Goal: Use online tool/utility: Utilize a website feature to perform a specific function

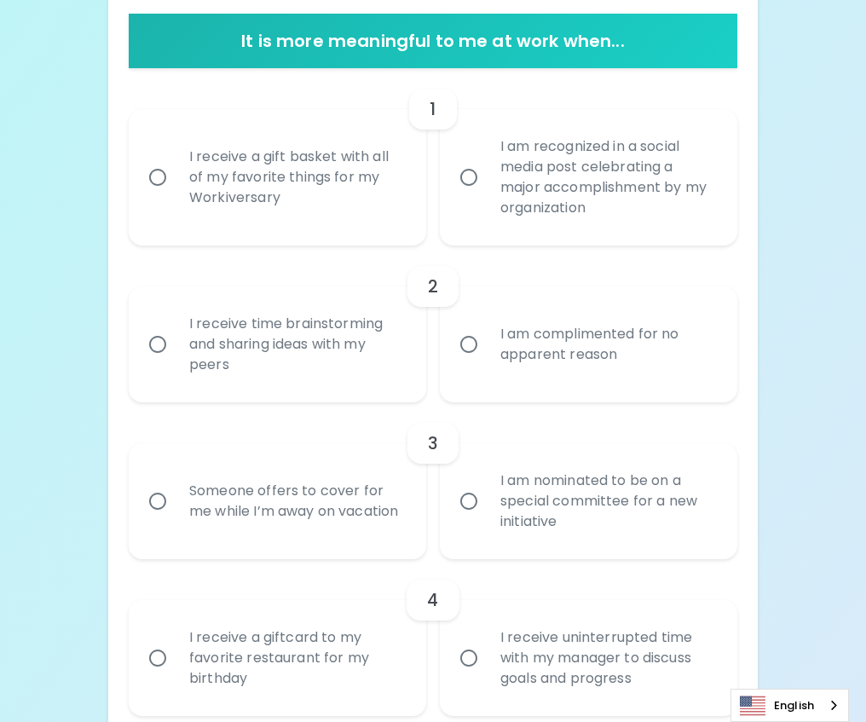
scroll to position [341, 0]
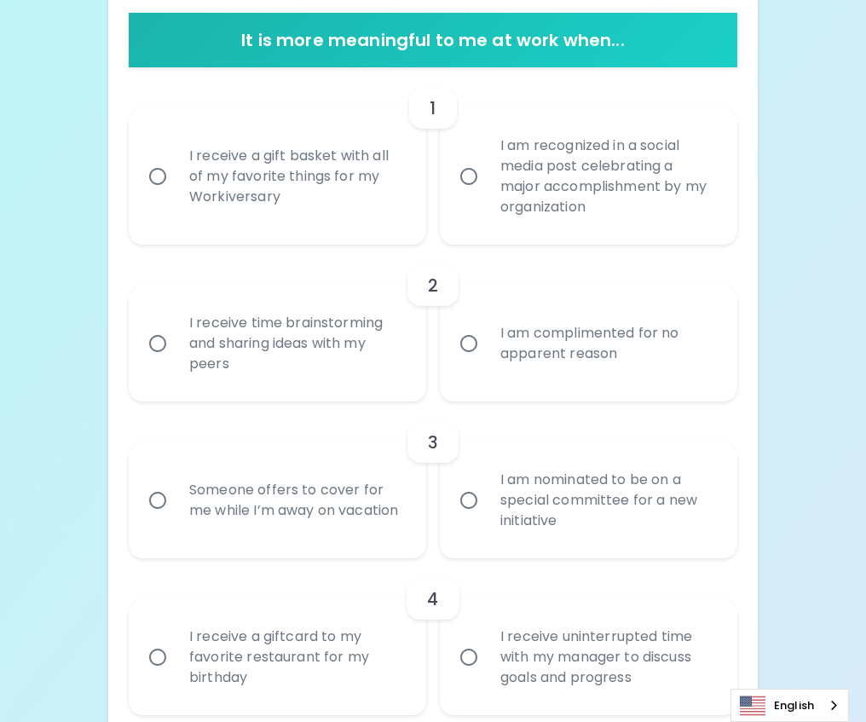
click at [156, 172] on input "I receive a gift basket with all of my favorite things for my Workiversary" at bounding box center [158, 177] width 36 height 36
radio input "true"
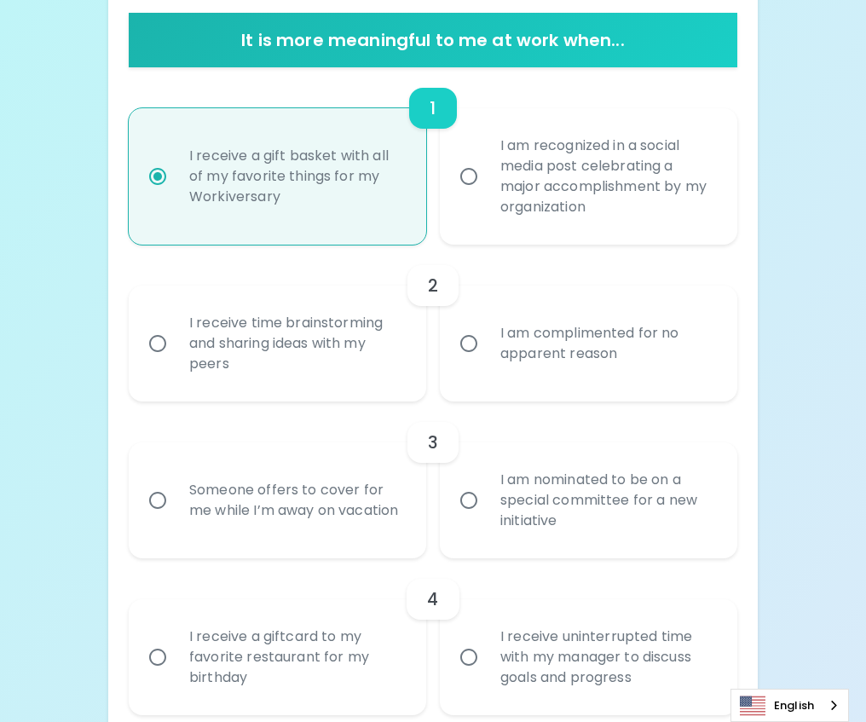
scroll to position [477, 0]
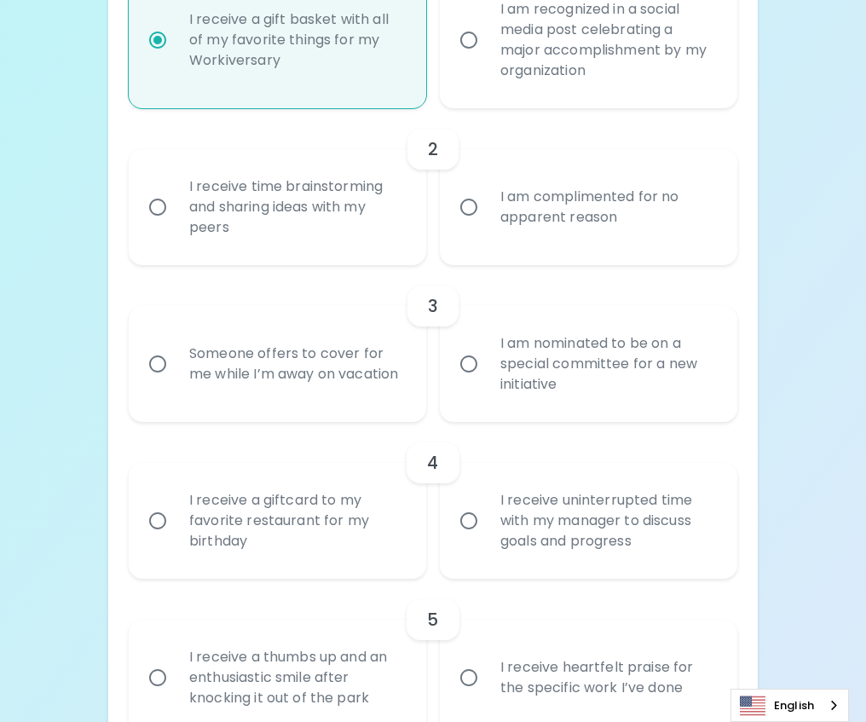
click at [159, 205] on input "I receive time brainstorming and sharing ideas with my peers" at bounding box center [158, 207] width 36 height 36
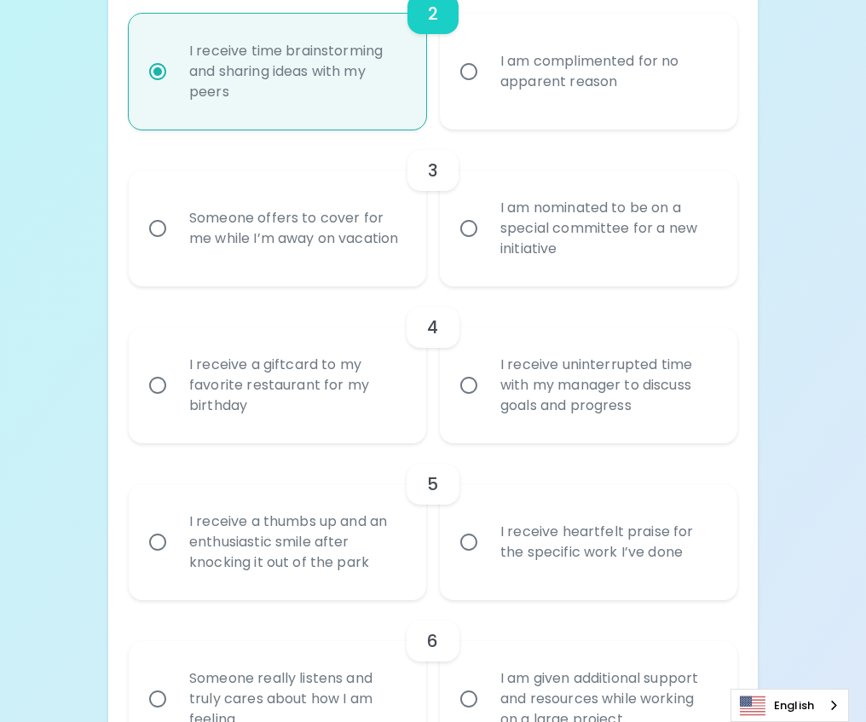
scroll to position [614, 0]
radio input "true"
click at [160, 228] on input "Someone offers to cover for me while I’m away on vacation" at bounding box center [158, 228] width 36 height 36
radio input "false"
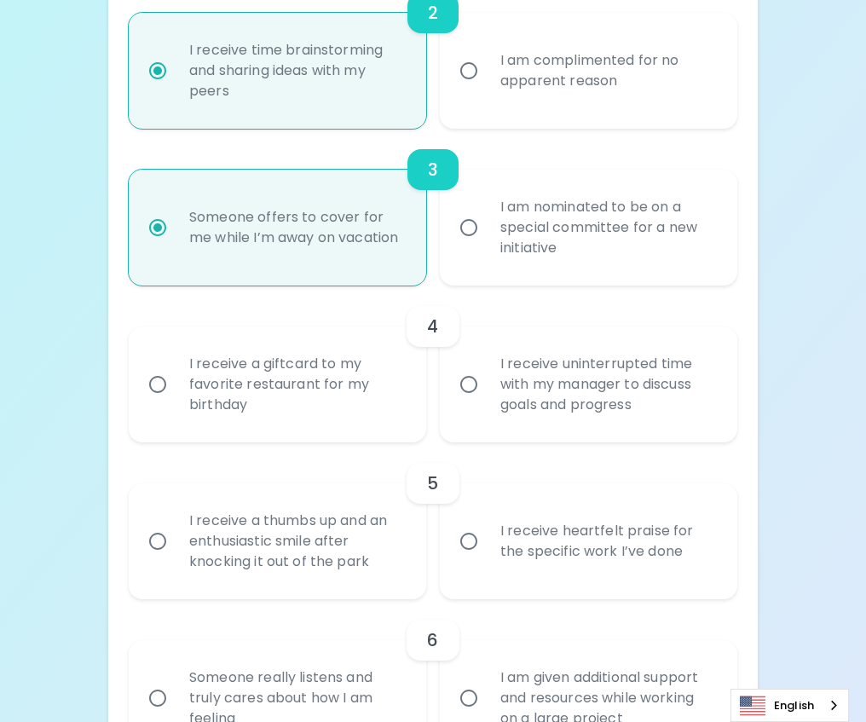
scroll to position [750, 0]
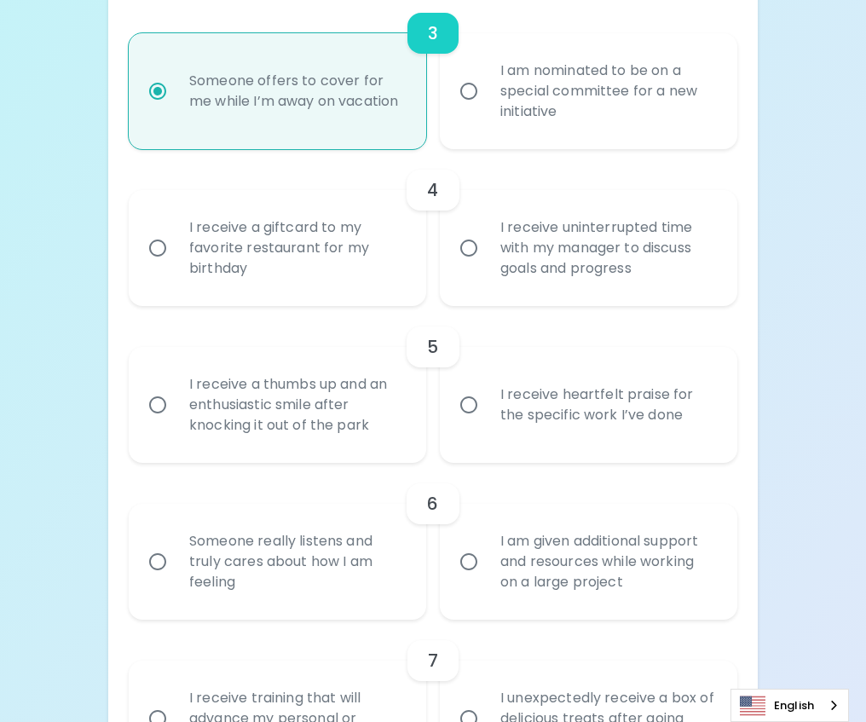
radio input "true"
click at [474, 250] on input "I receive uninterrupted time with my manager to discuss goals and progress" at bounding box center [469, 248] width 36 height 36
radio input "false"
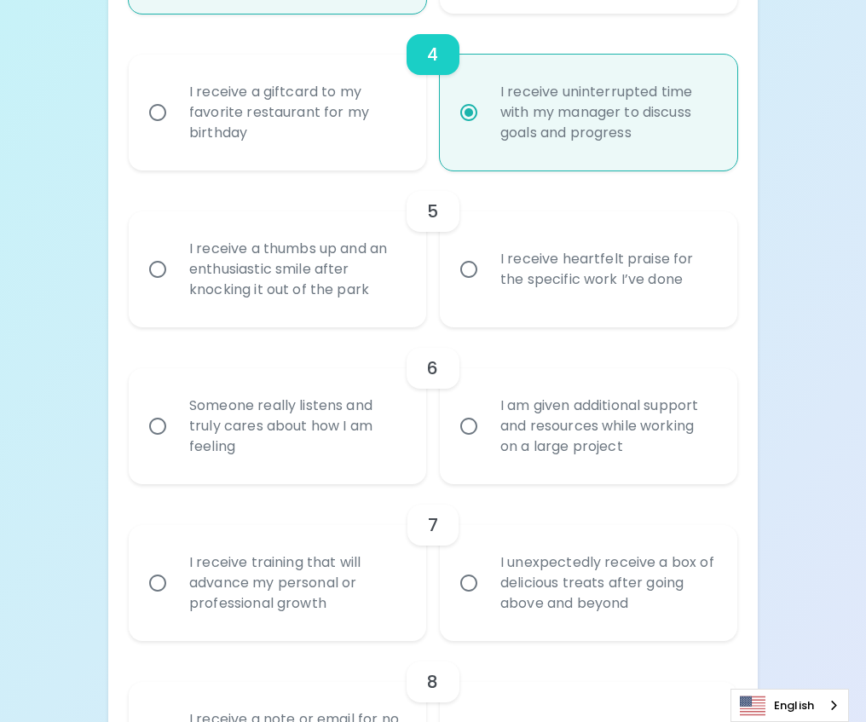
scroll to position [886, 0]
radio input "true"
click at [467, 276] on input "I receive heartfelt praise for the specific work I’ve done" at bounding box center [469, 269] width 36 height 36
radio input "false"
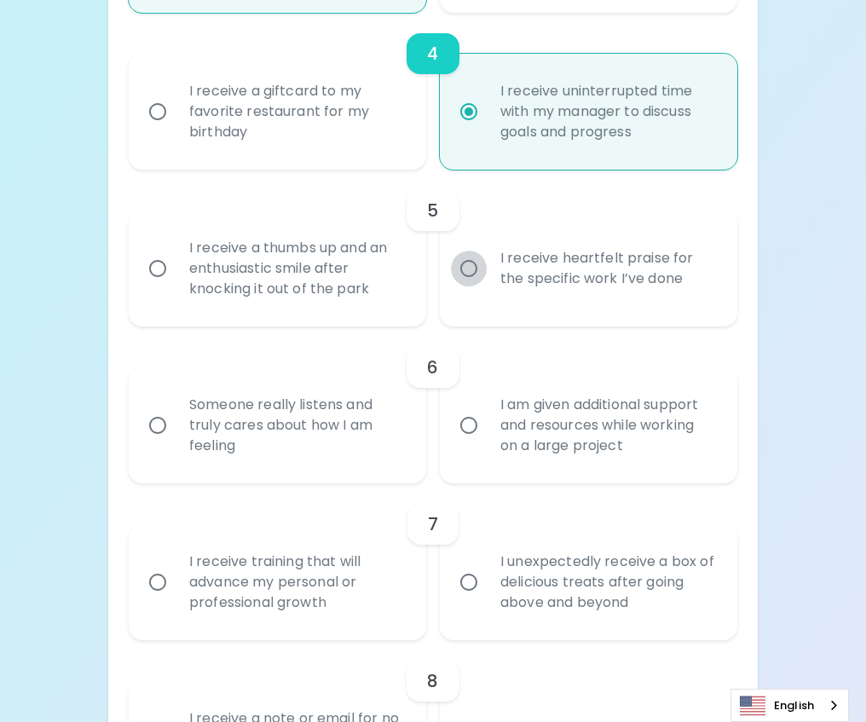
radio input "false"
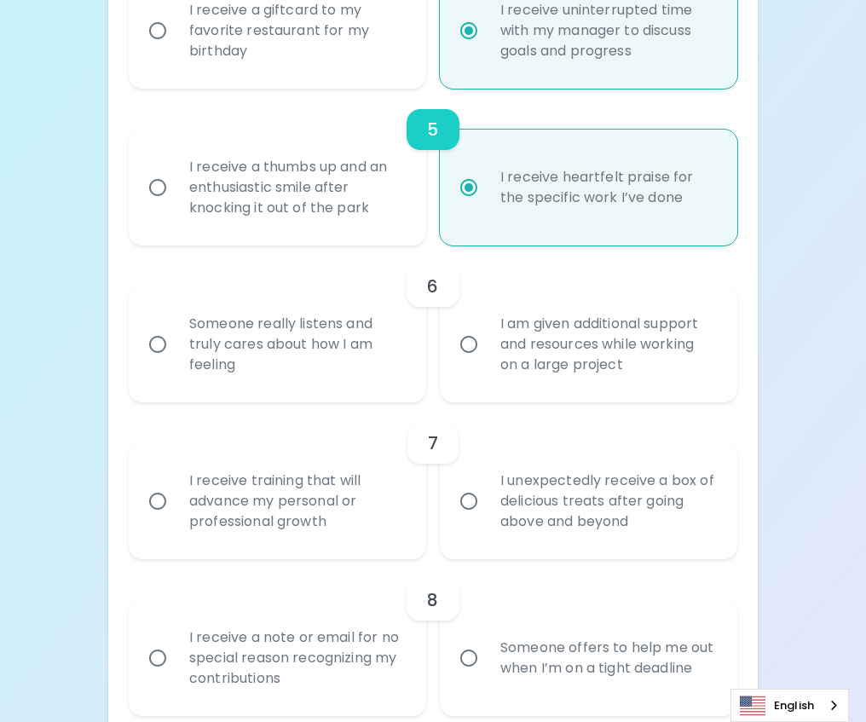
scroll to position [1023, 0]
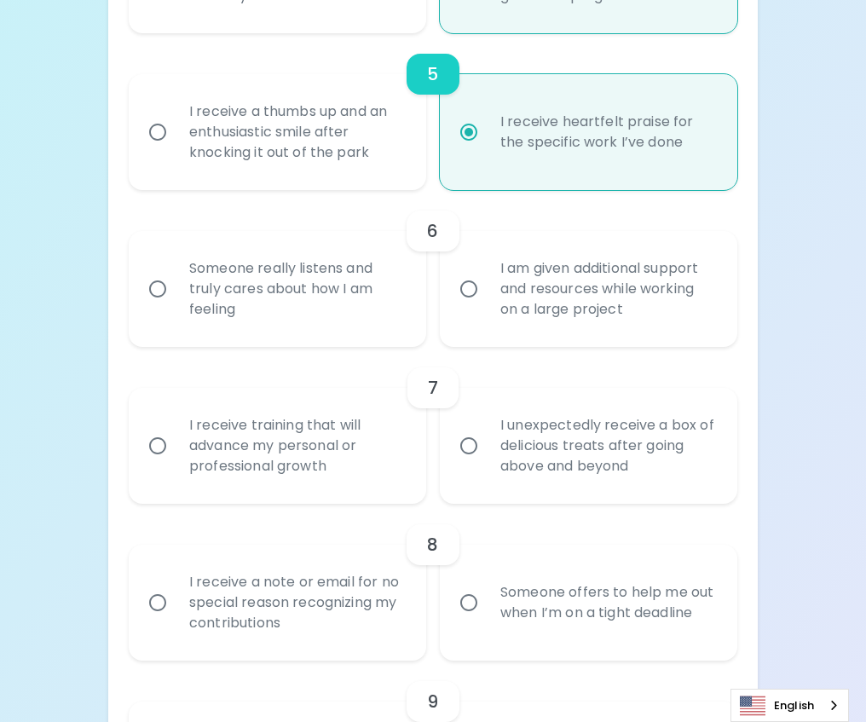
radio input "true"
click at [155, 286] on input "Someone really listens and truly cares about how I am feeling" at bounding box center [158, 289] width 36 height 36
radio input "false"
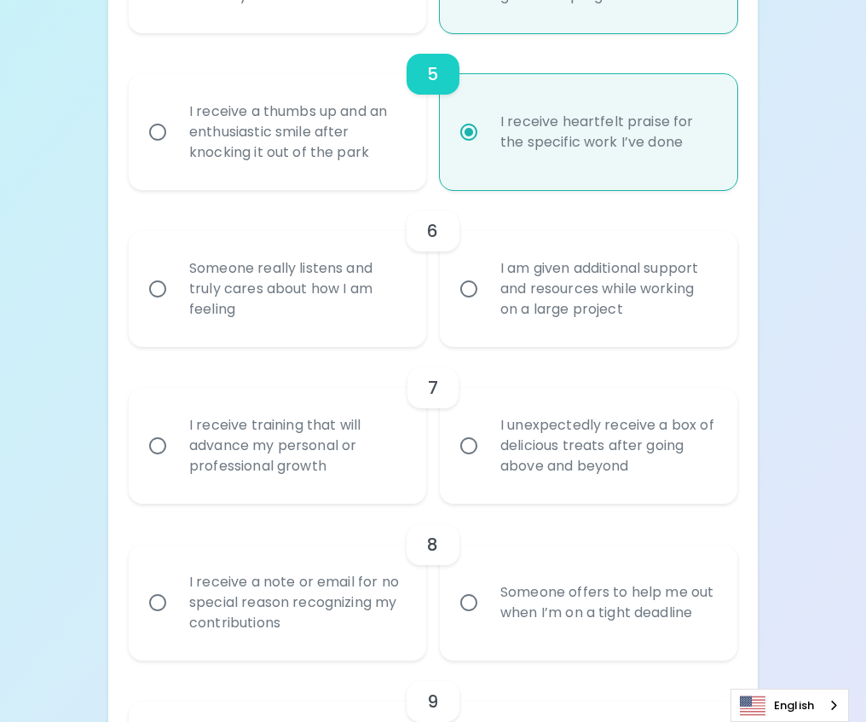
radio input "false"
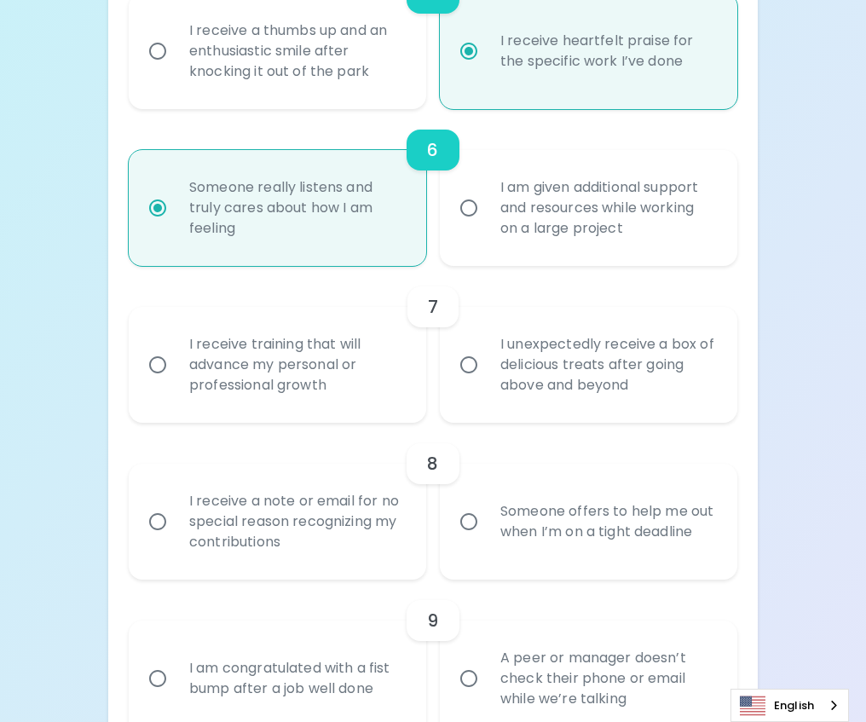
scroll to position [1159, 0]
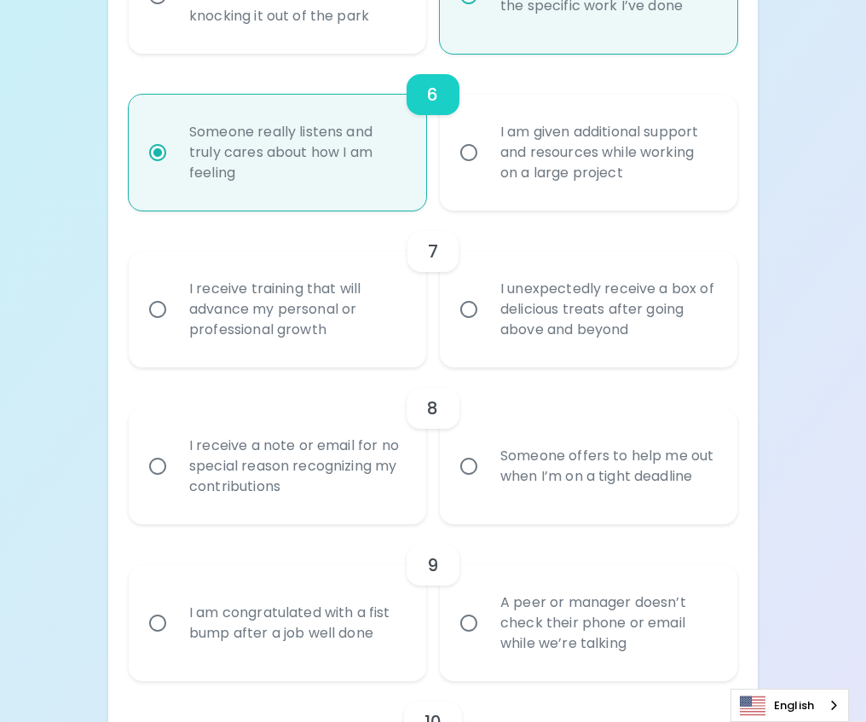
radio input "true"
click at [159, 310] on input "I receive training that will advance my personal or professional growth" at bounding box center [158, 309] width 36 height 36
radio input "false"
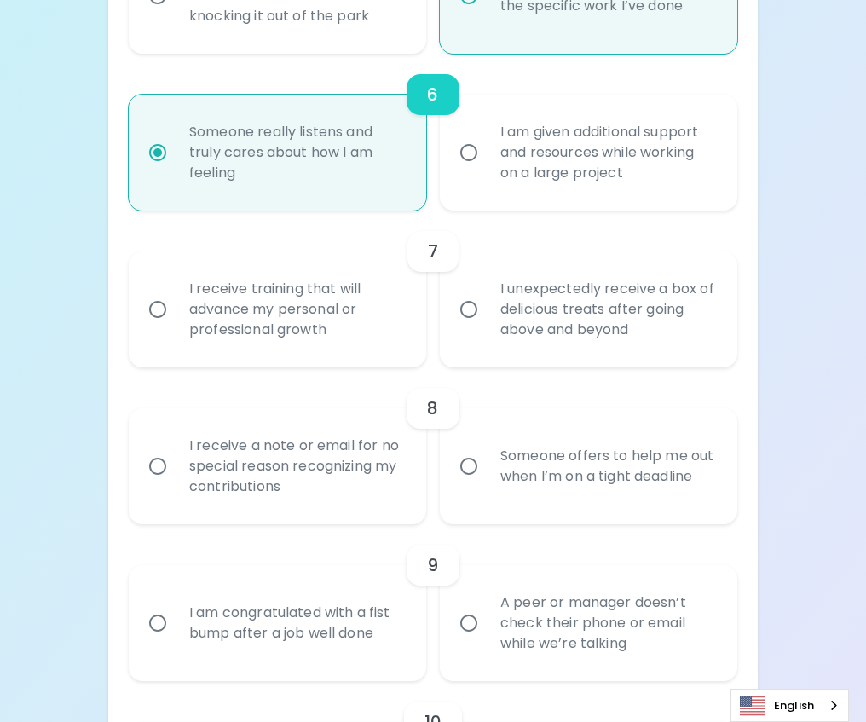
radio input "false"
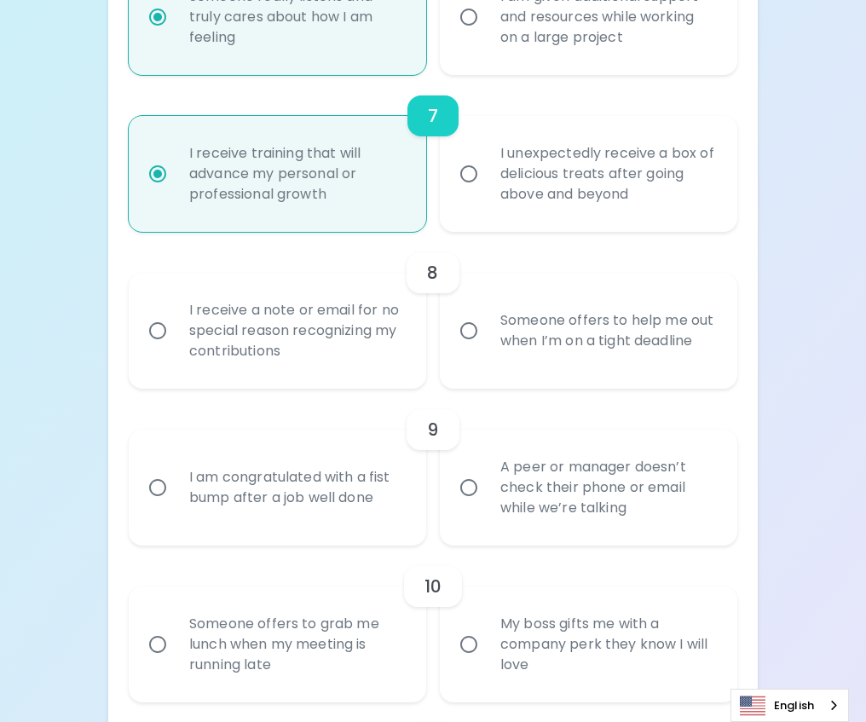
scroll to position [1296, 0]
radio input "true"
click at [468, 333] on input "Someone offers to help me out when I’m on a tight deadline" at bounding box center [469, 330] width 36 height 36
radio input "false"
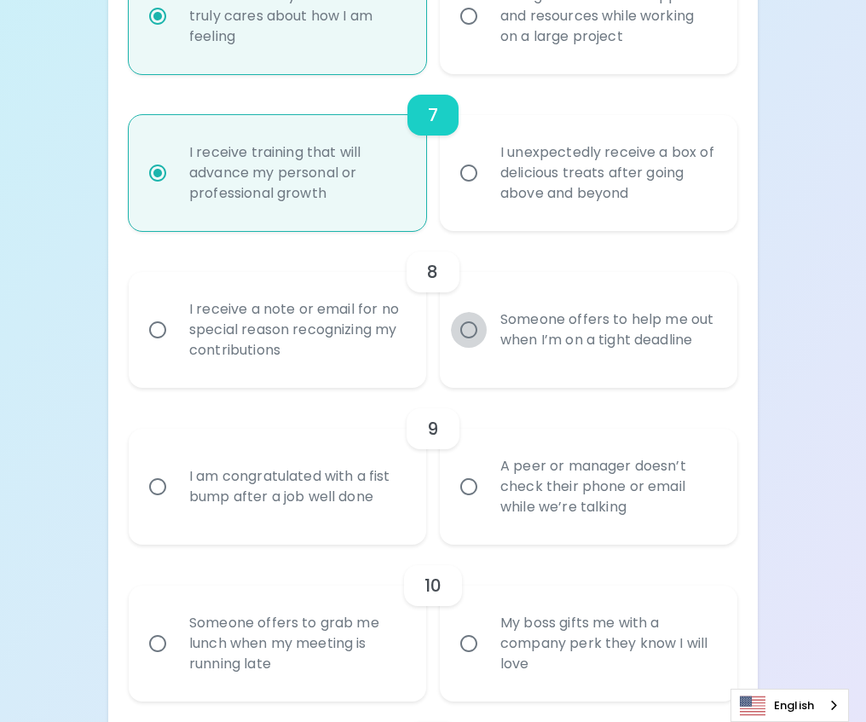
radio input "false"
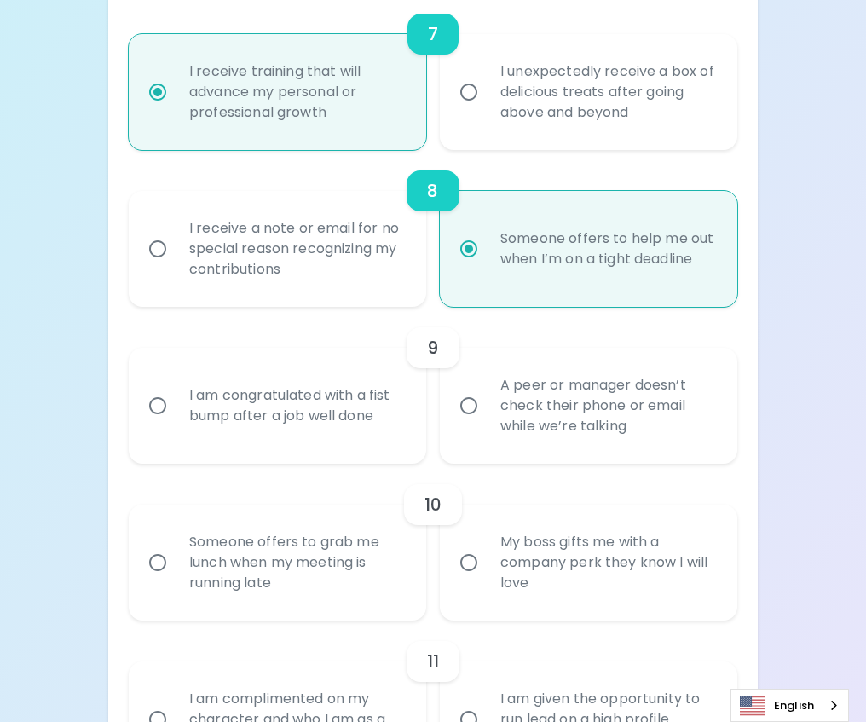
scroll to position [1432, 0]
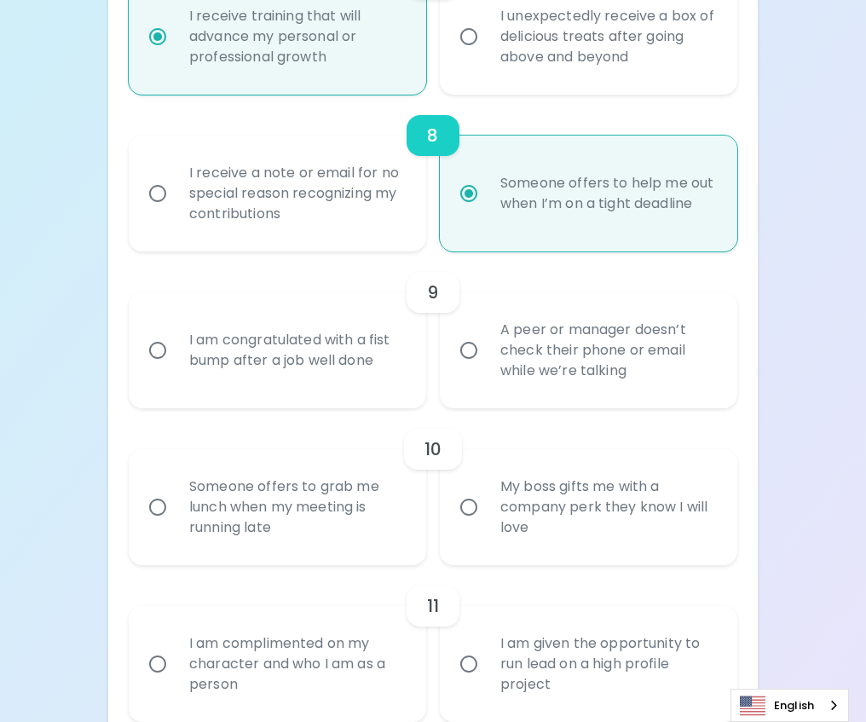
radio input "true"
click at [472, 344] on input "A peer or manager doesn’t check their phone or email while we’re talking" at bounding box center [469, 350] width 36 height 36
radio input "false"
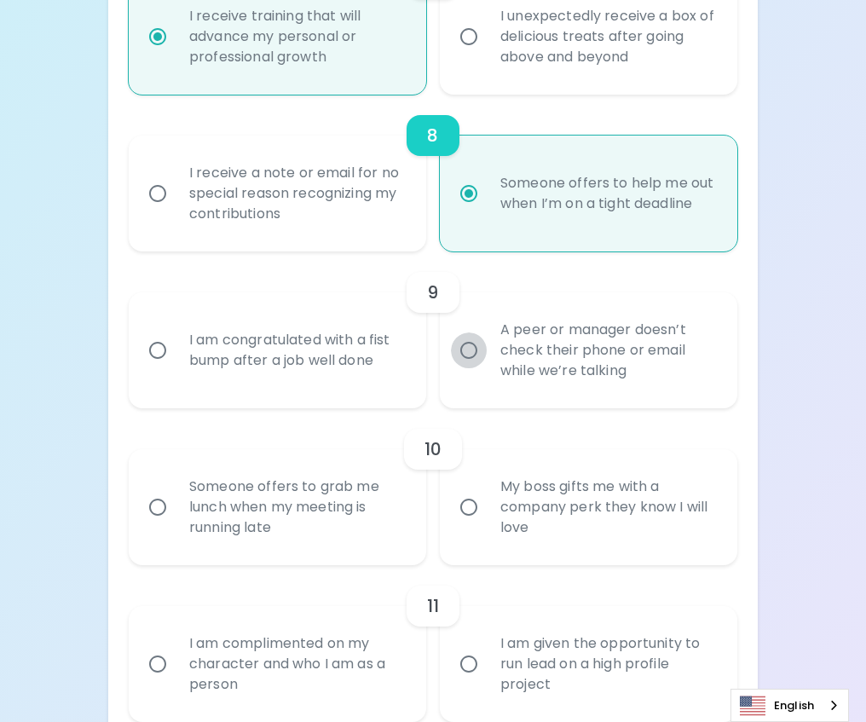
radio input "false"
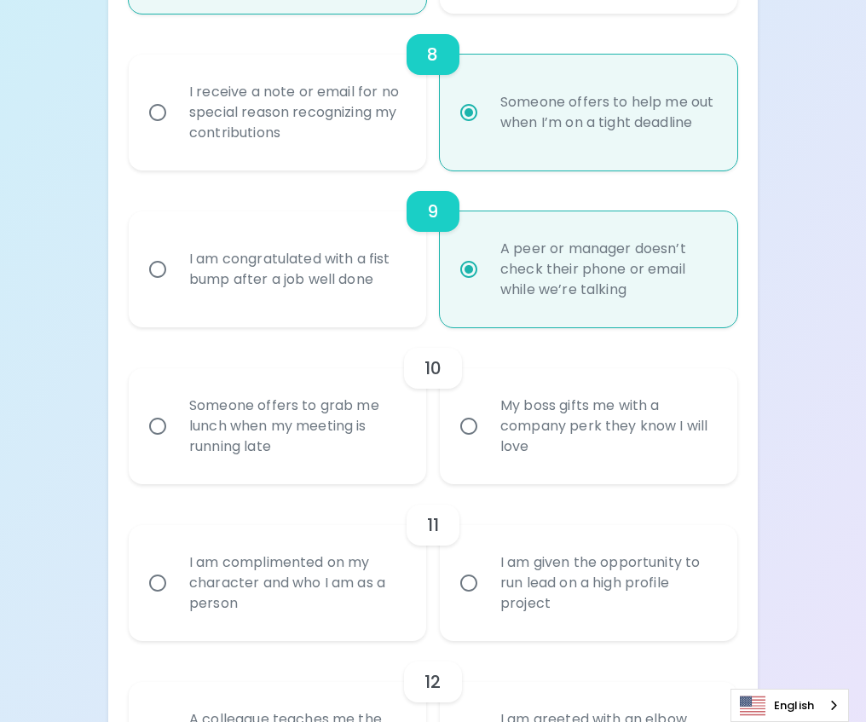
scroll to position [1568, 0]
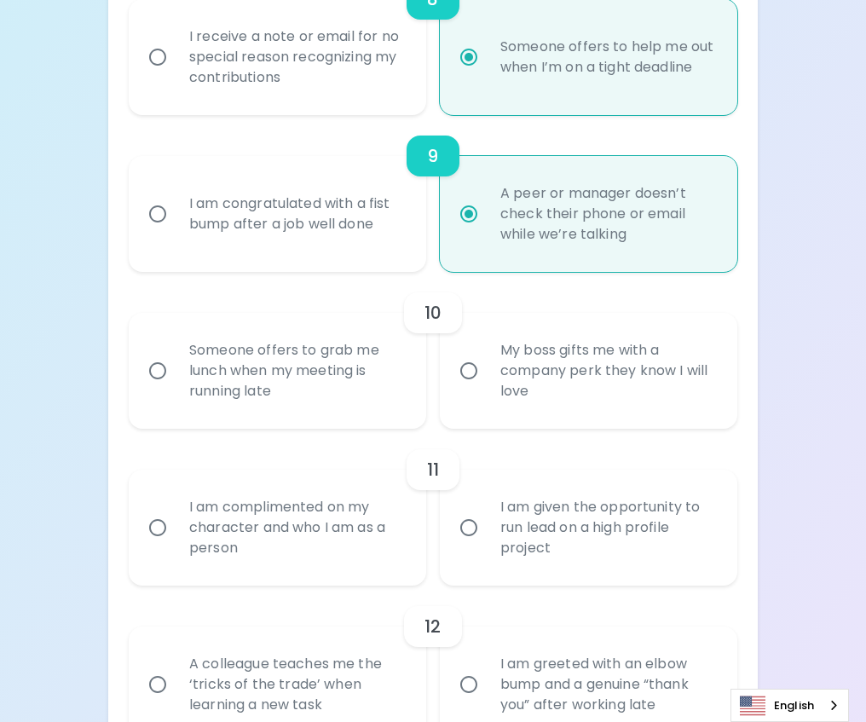
radio input "true"
click at [155, 369] on input "Someone offers to grab me lunch when my meeting is running late" at bounding box center [158, 371] width 36 height 36
radio input "false"
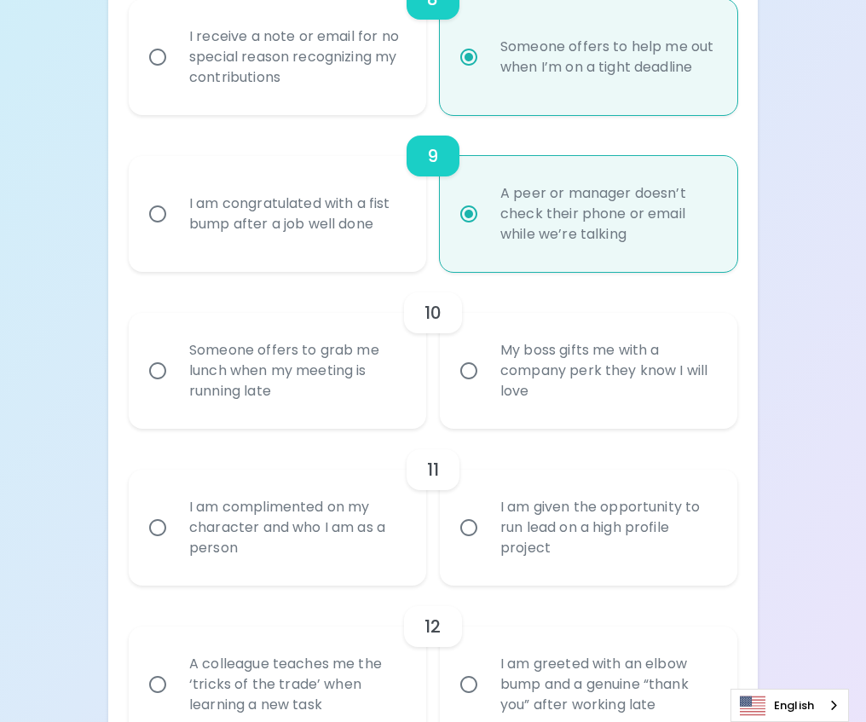
radio input "false"
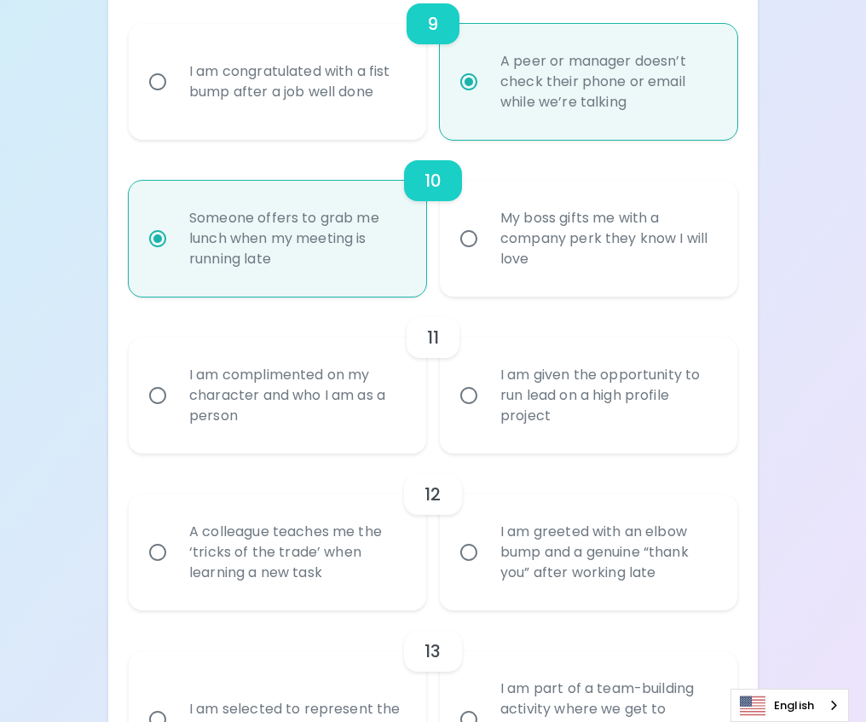
scroll to position [1705, 0]
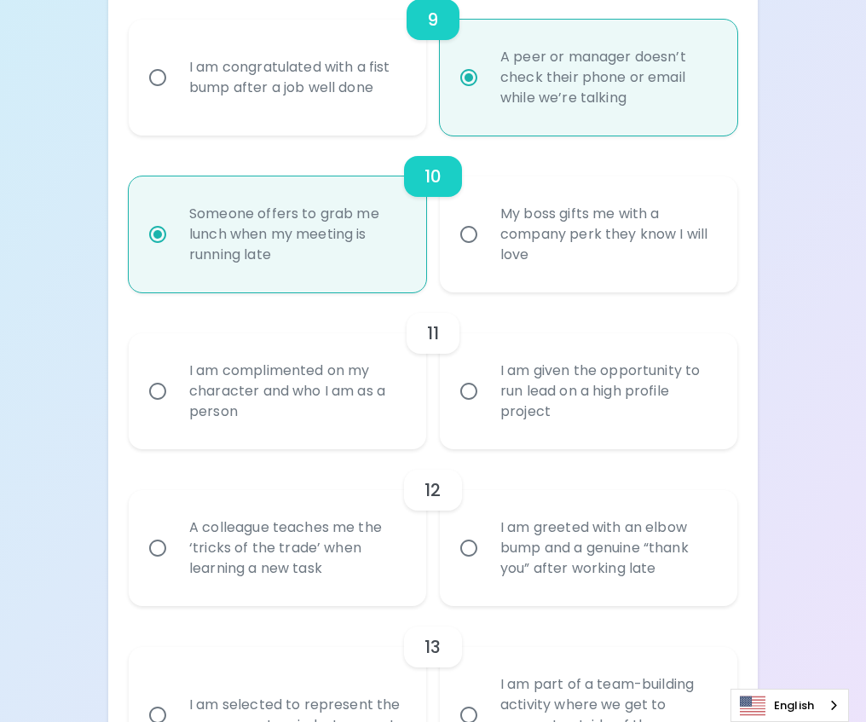
radio input "true"
drag, startPoint x: 154, startPoint y: 390, endPoint x: 164, endPoint y: 390, distance: 9.4
click at [156, 390] on input "I am complimented on my character and who I am as a person" at bounding box center [158, 391] width 36 height 36
radio input "false"
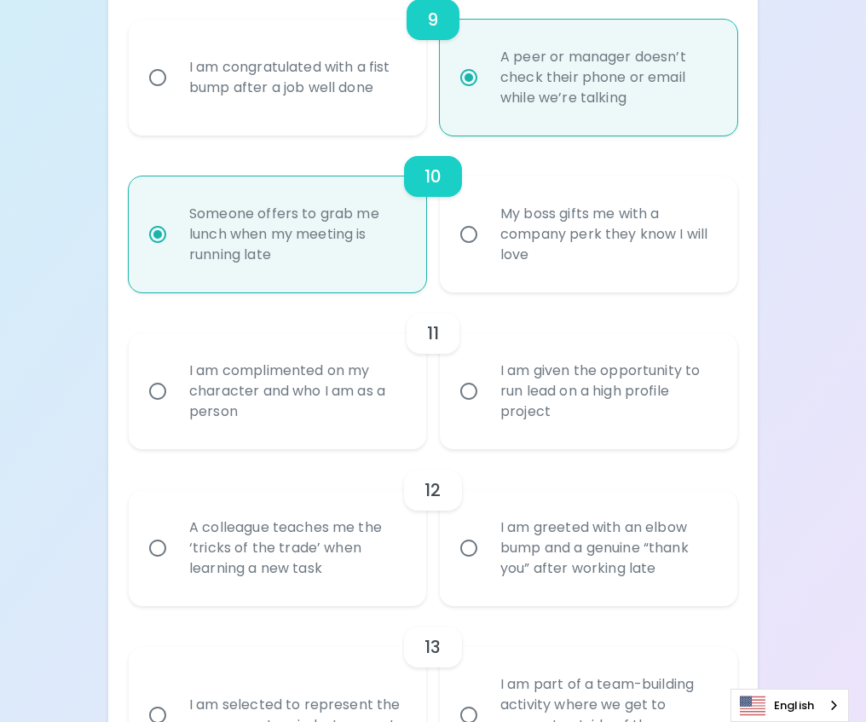
radio input "false"
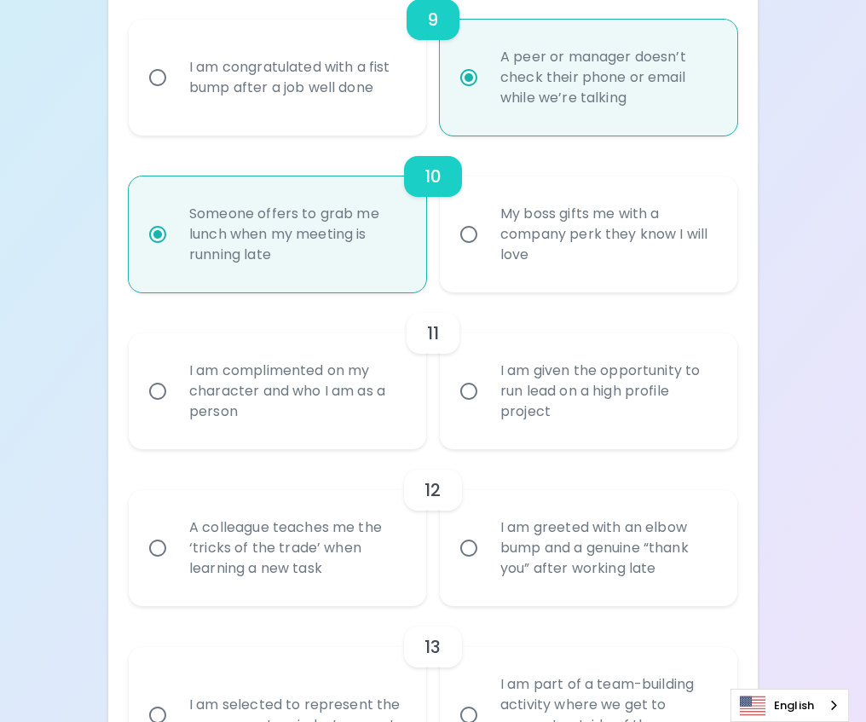
radio input "false"
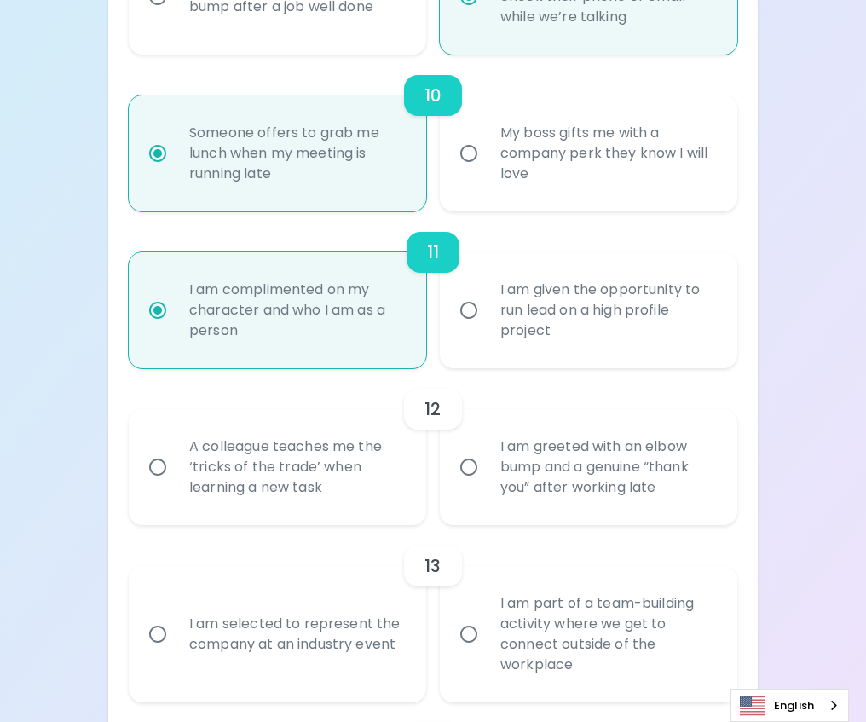
scroll to position [1841, 0]
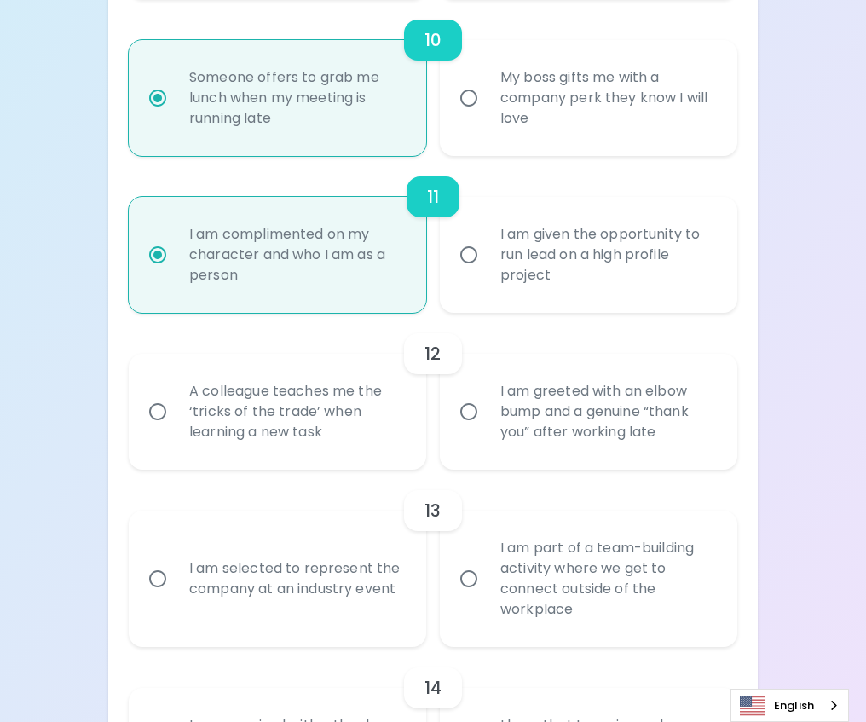
radio input "true"
click at [165, 412] on input "A colleague teaches me the ‘tricks of the trade’ when learning a new task" at bounding box center [158, 412] width 36 height 36
radio input "false"
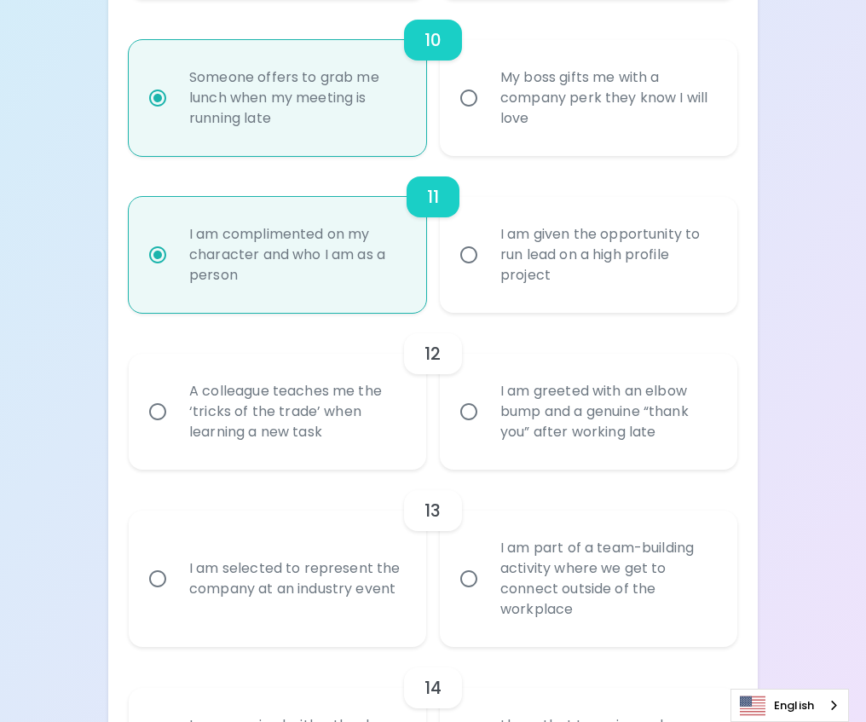
radio input "false"
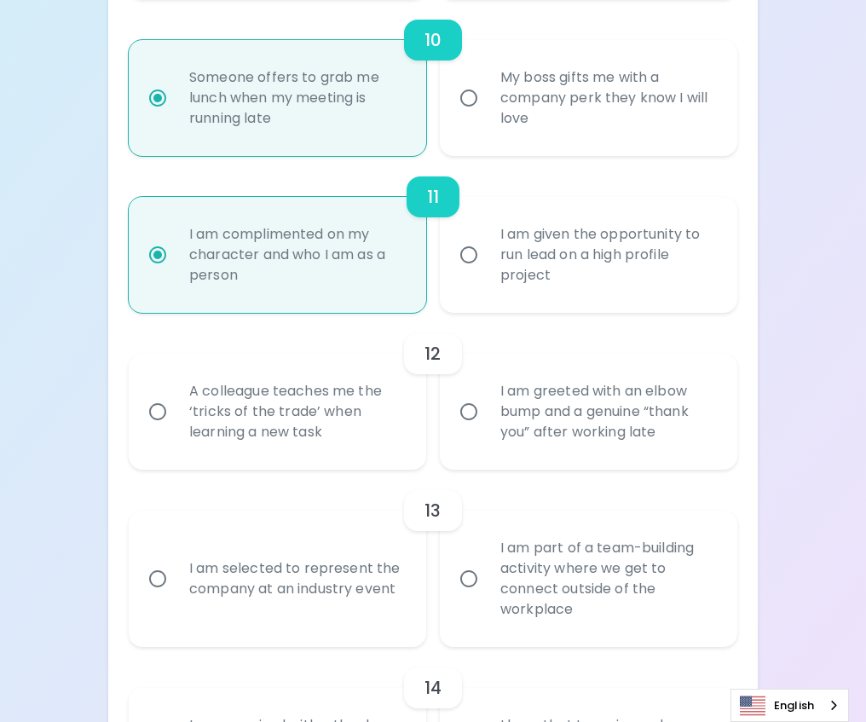
radio input "false"
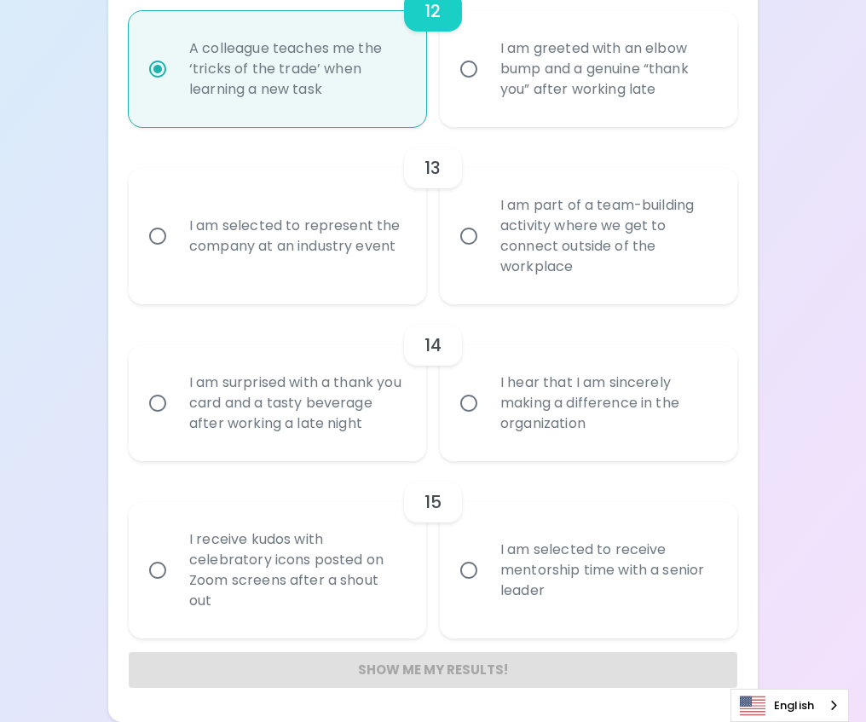
scroll to position [2204, 0]
radio input "true"
click at [466, 388] on input "I hear that I am sincerely making a difference in the organization" at bounding box center [469, 403] width 36 height 36
radio input "false"
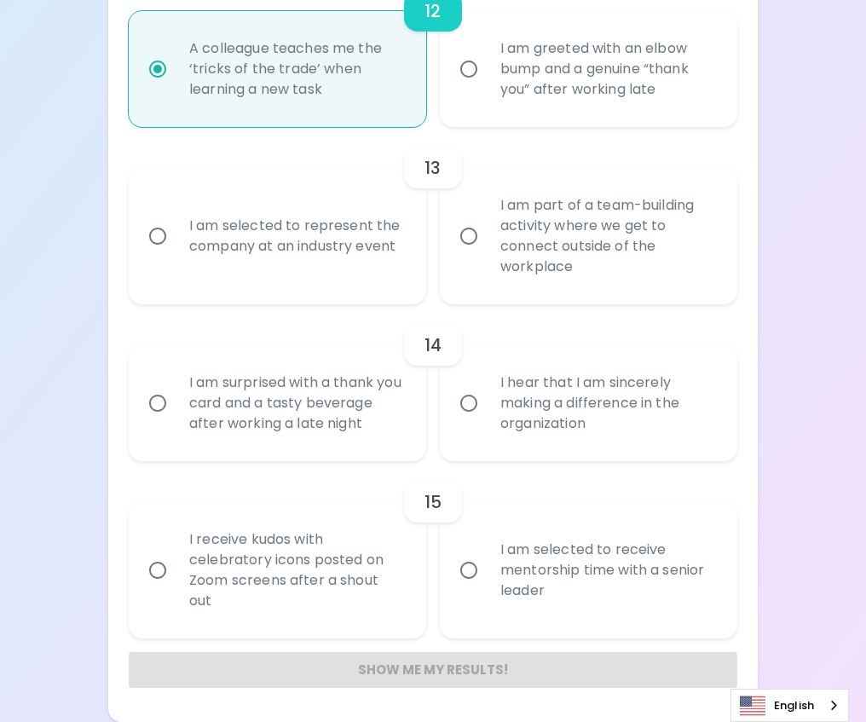
radio input "false"
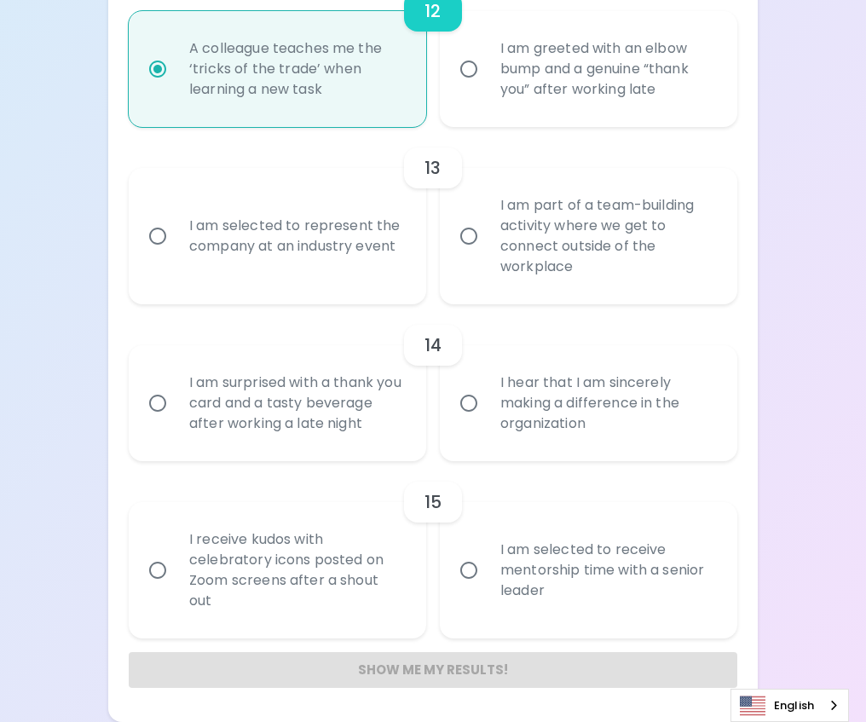
radio input "false"
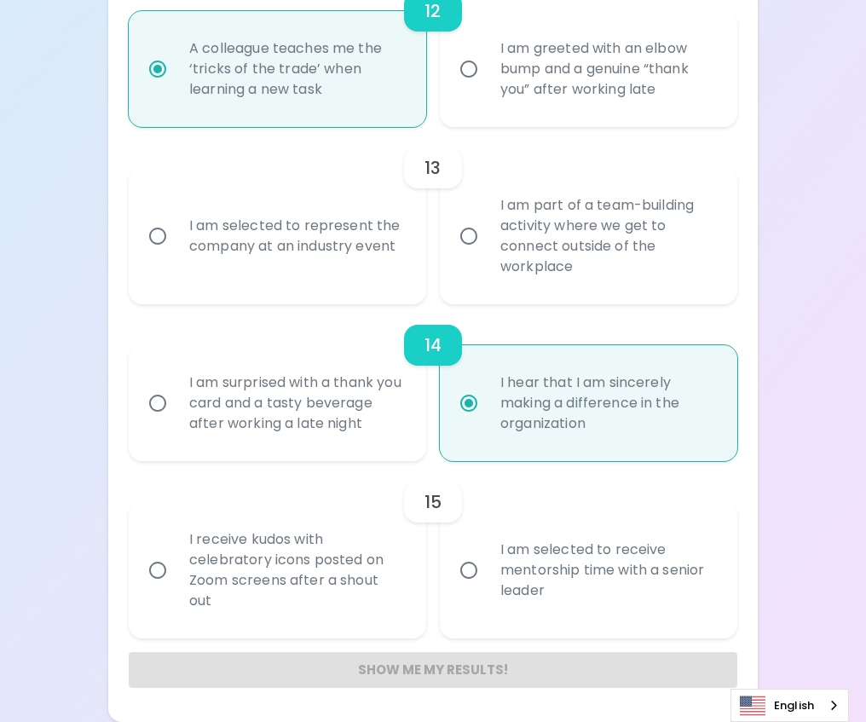
radio input "true"
click at [471, 572] on input "I am selected to receive mentorship time with a senior leader" at bounding box center [469, 570] width 36 height 36
radio input "false"
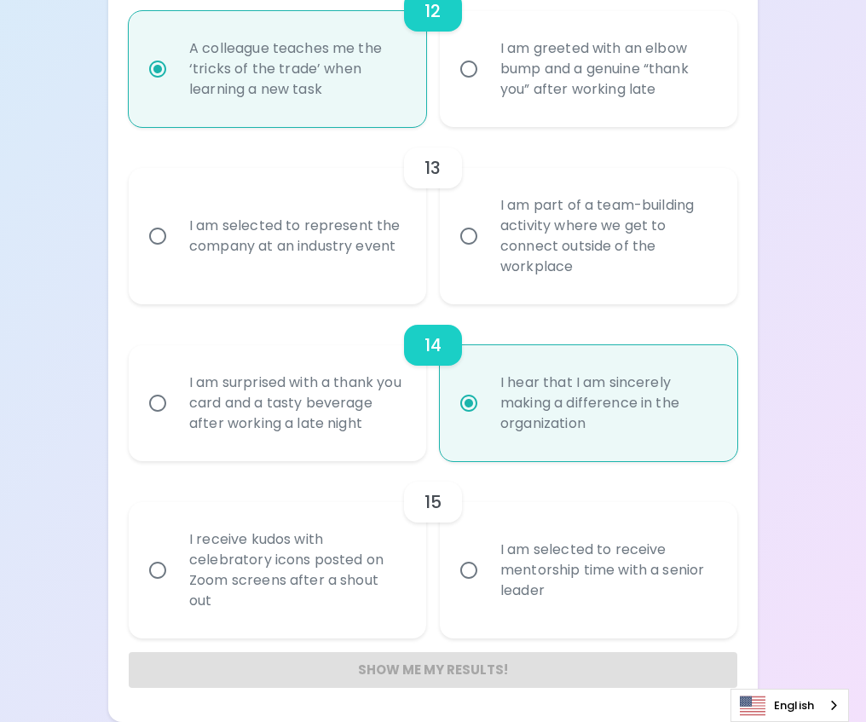
radio input "false"
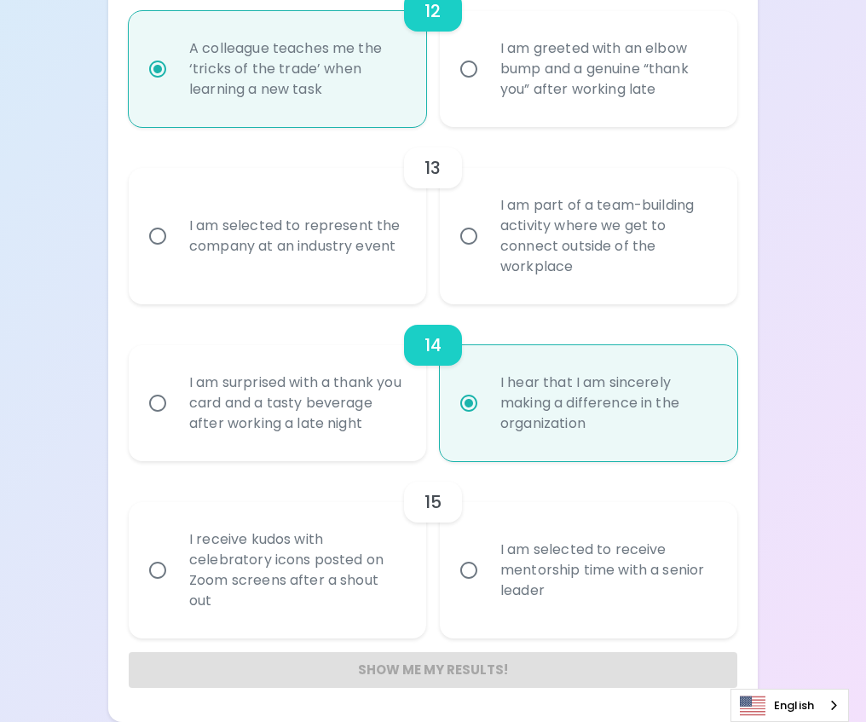
radio input "false"
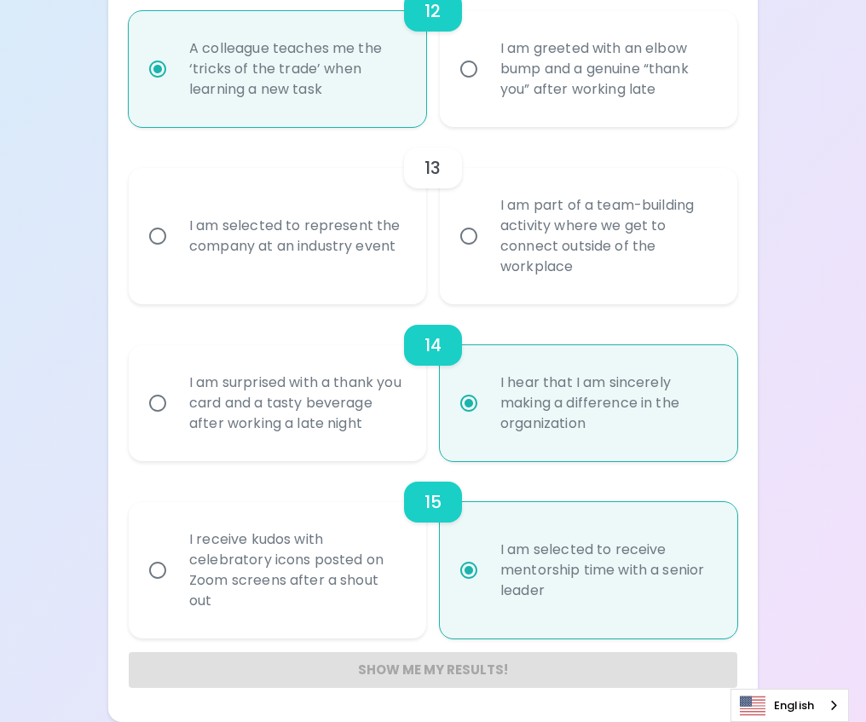
radio input "true"
click at [172, 218] on input "I am selected to represent the company at an industry event" at bounding box center [158, 236] width 36 height 36
radio input "false"
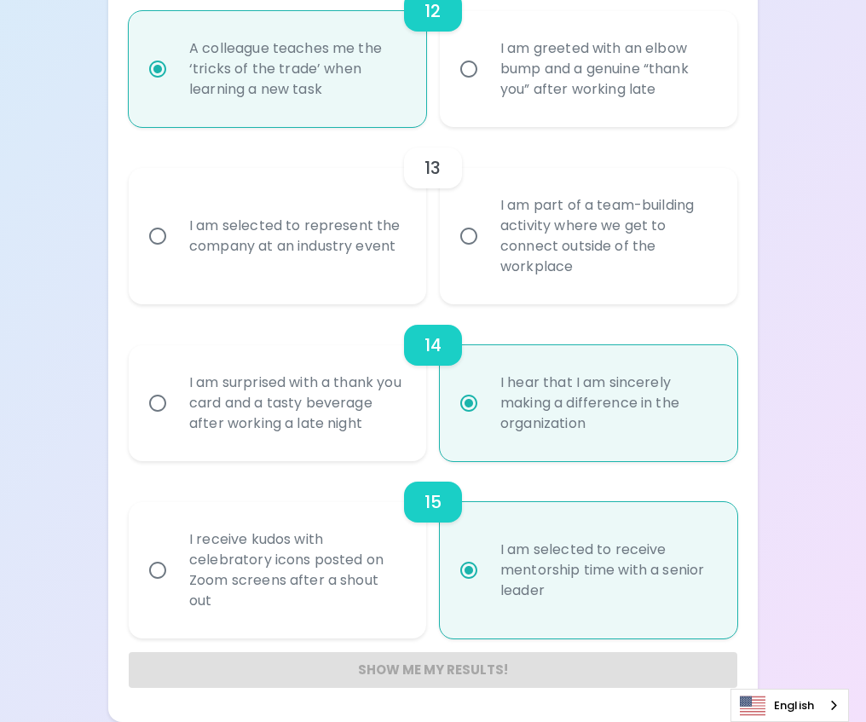
radio input "false"
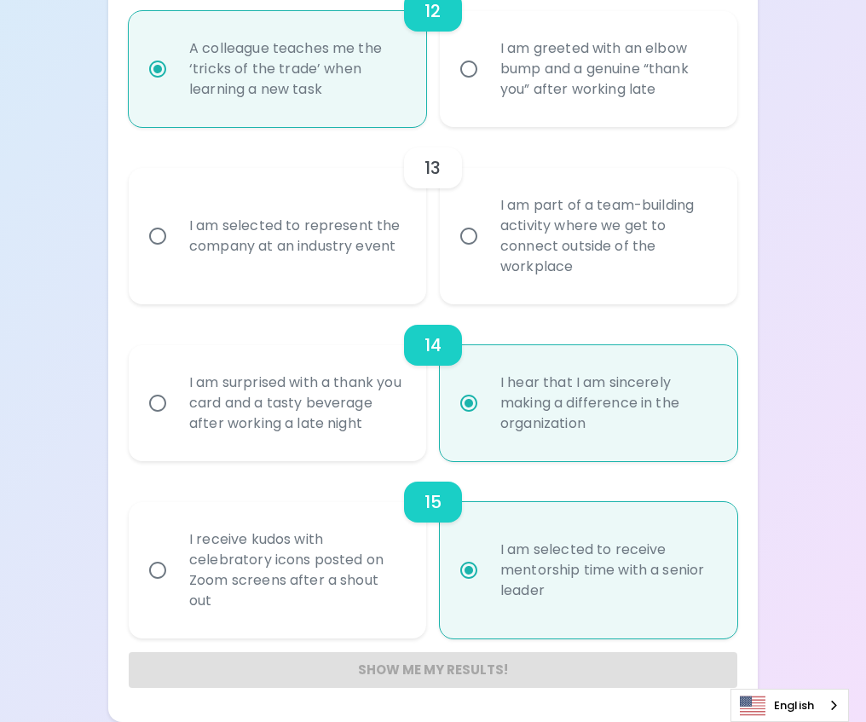
radio input "false"
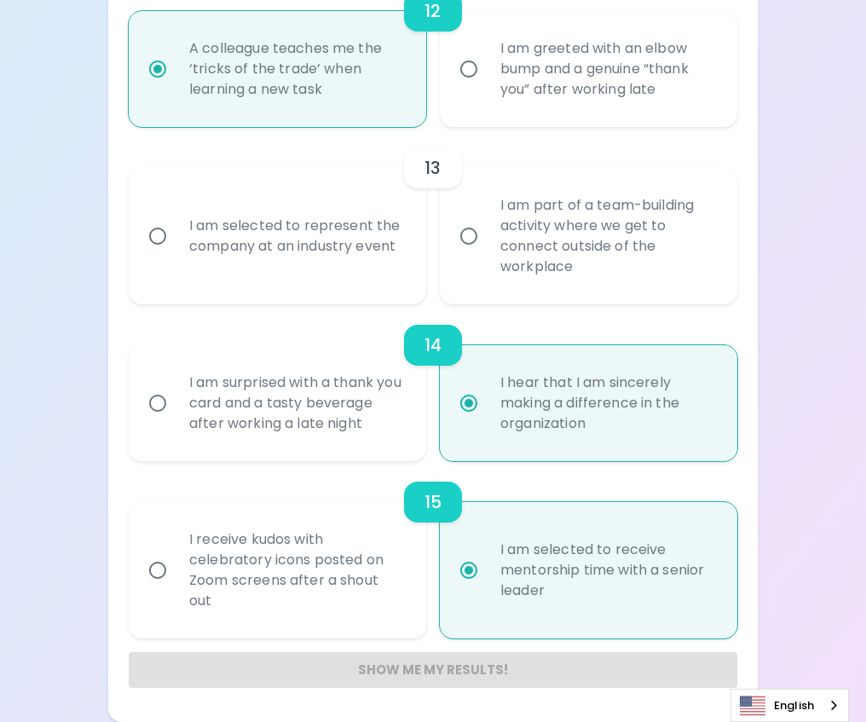
radio input "false"
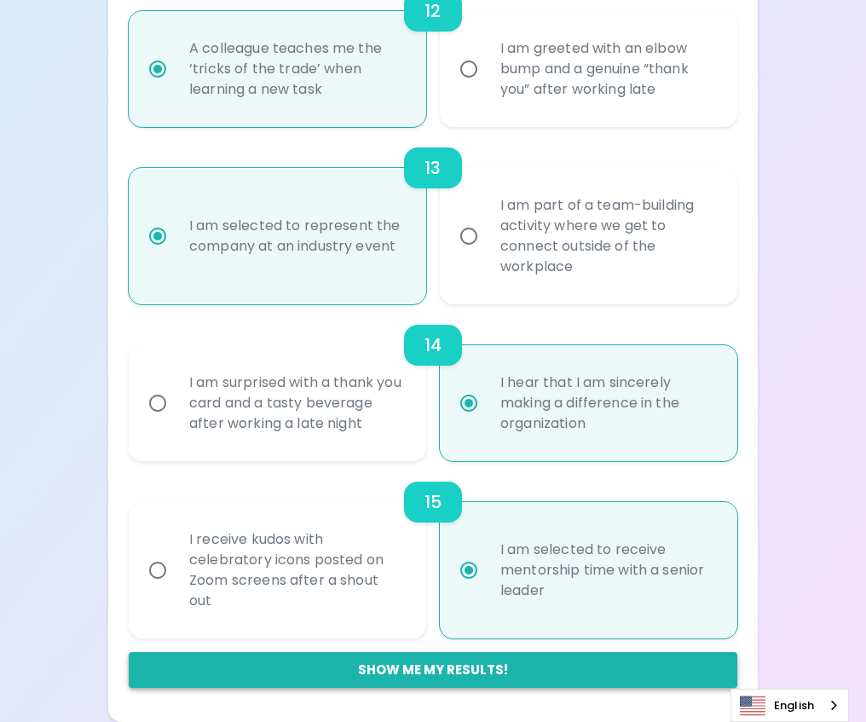
radio input "true"
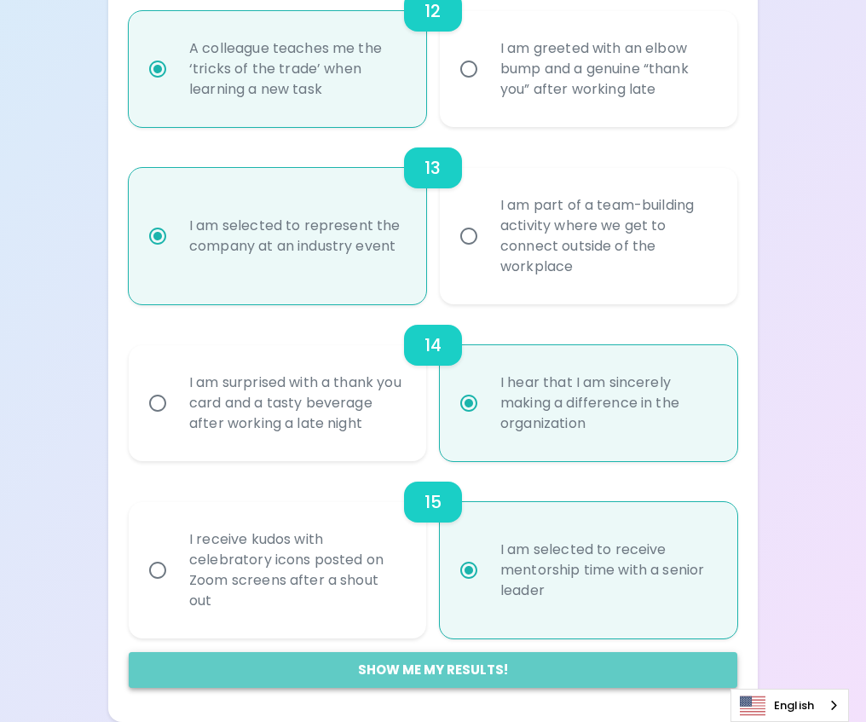
drag, startPoint x: 384, startPoint y: 666, endPoint x: 396, endPoint y: 654, distance: 17.5
click at [384, 666] on button "Show me my results!" at bounding box center [433, 670] width 609 height 36
radio input "false"
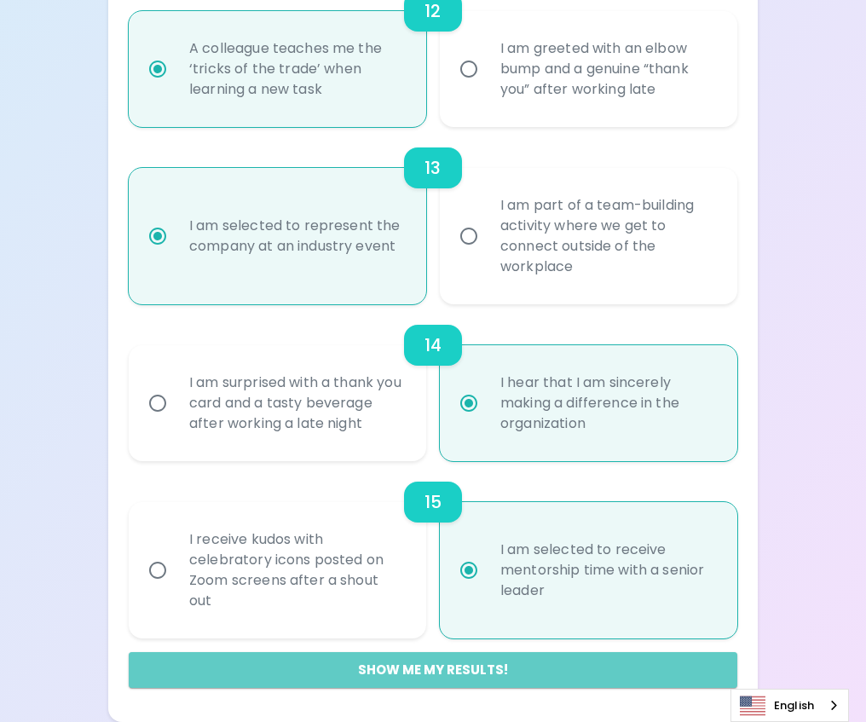
radio input "false"
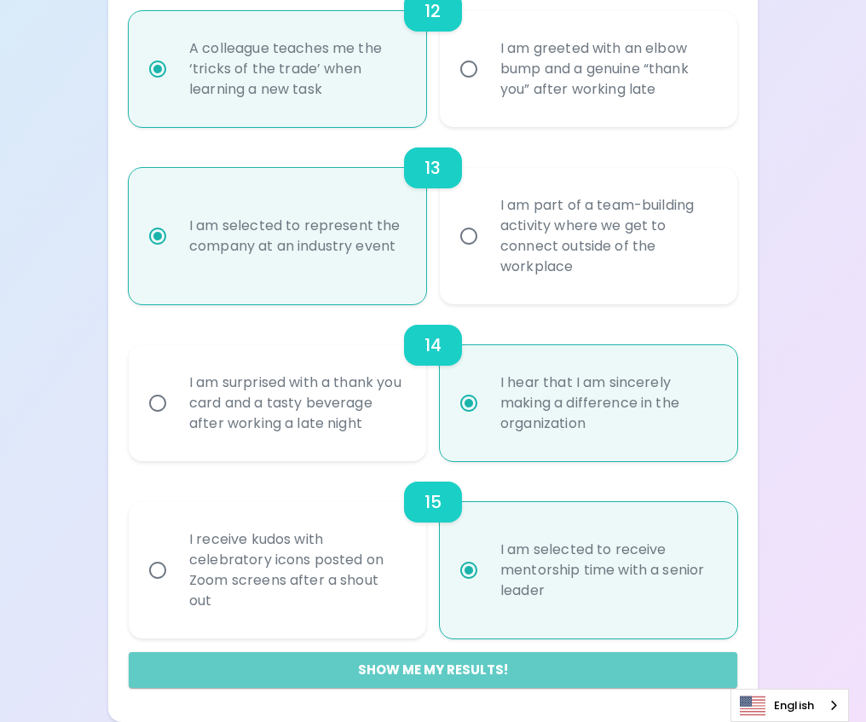
radio input "false"
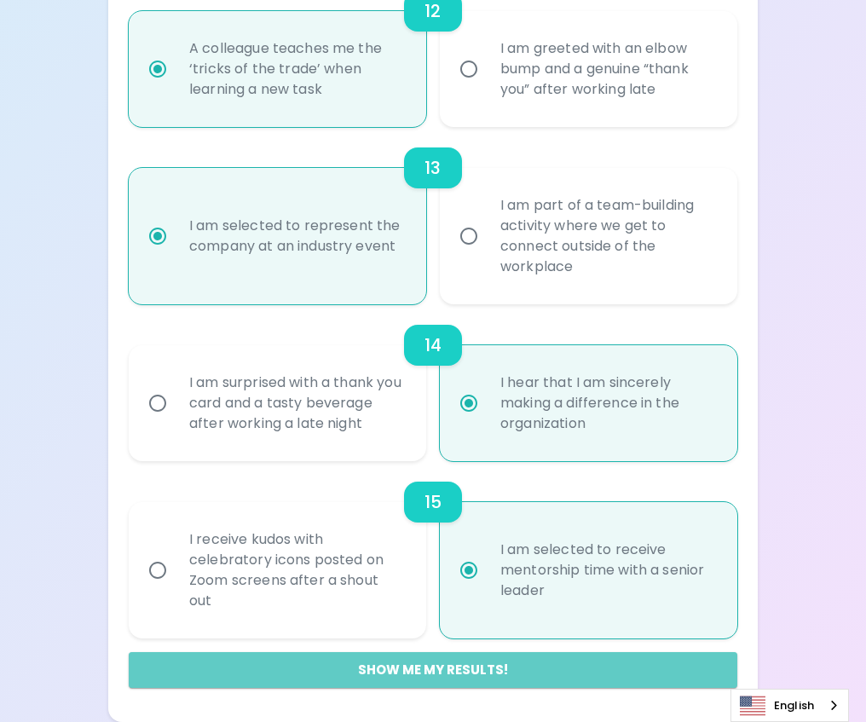
radio input "true"
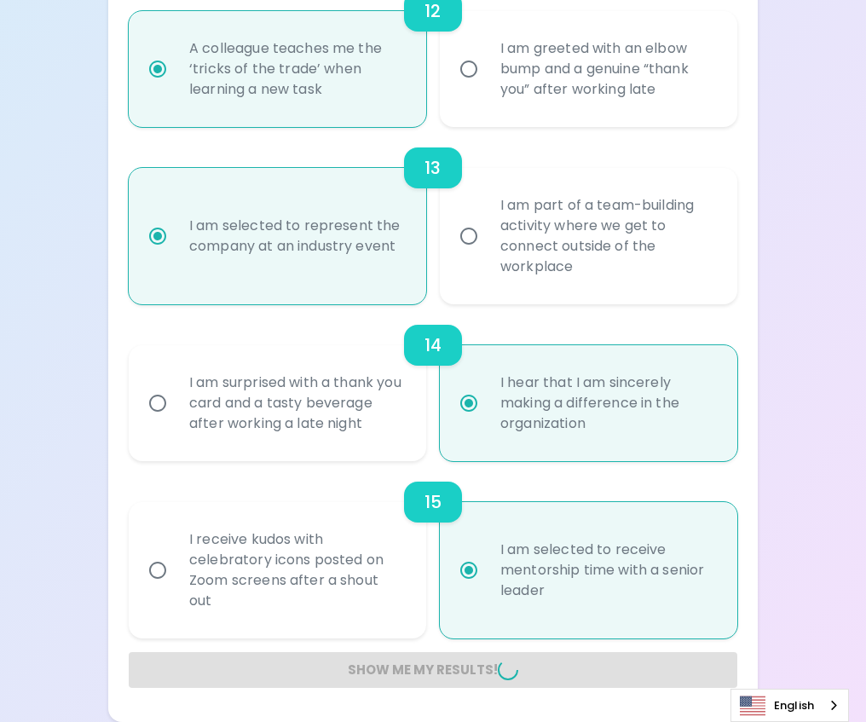
radio input "false"
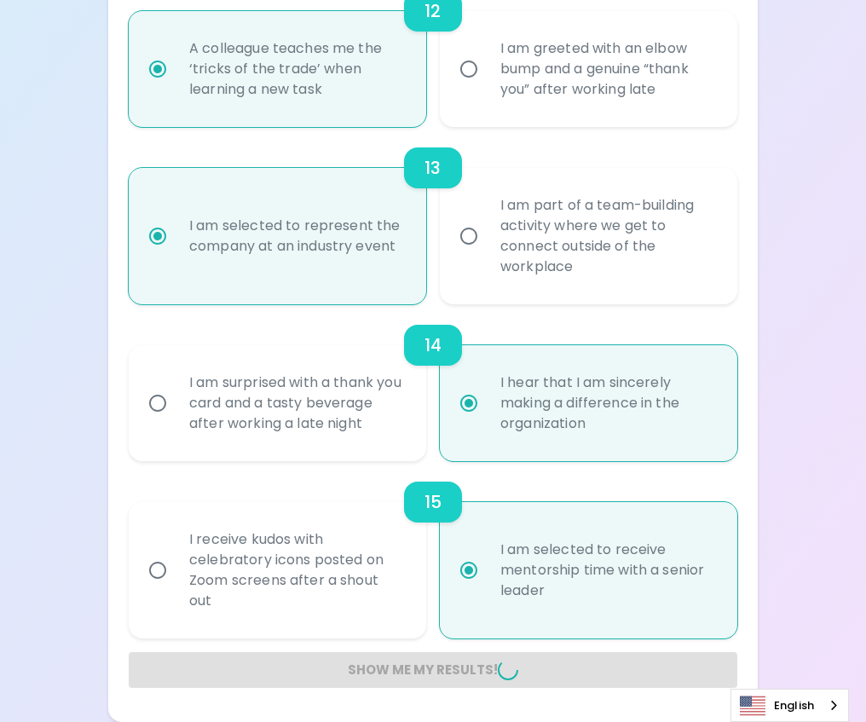
radio input "false"
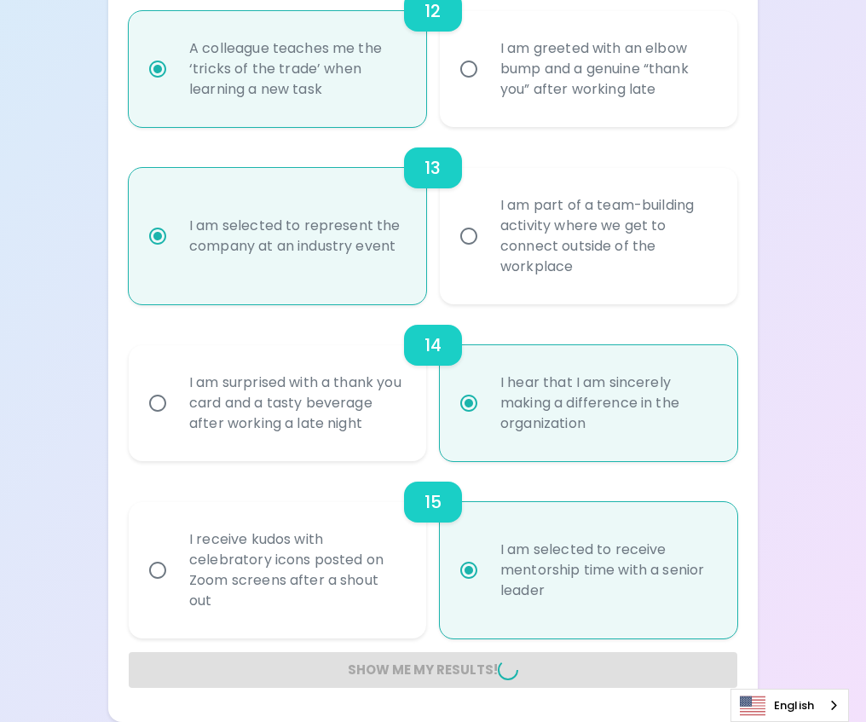
radio input "false"
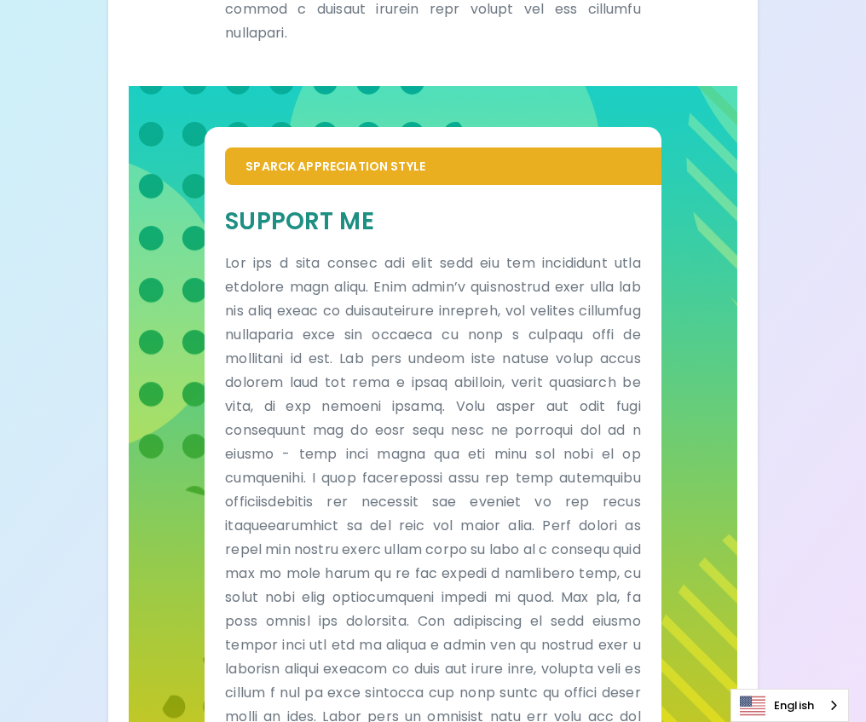
scroll to position [1036, 0]
